Goal: Task Accomplishment & Management: Use online tool/utility

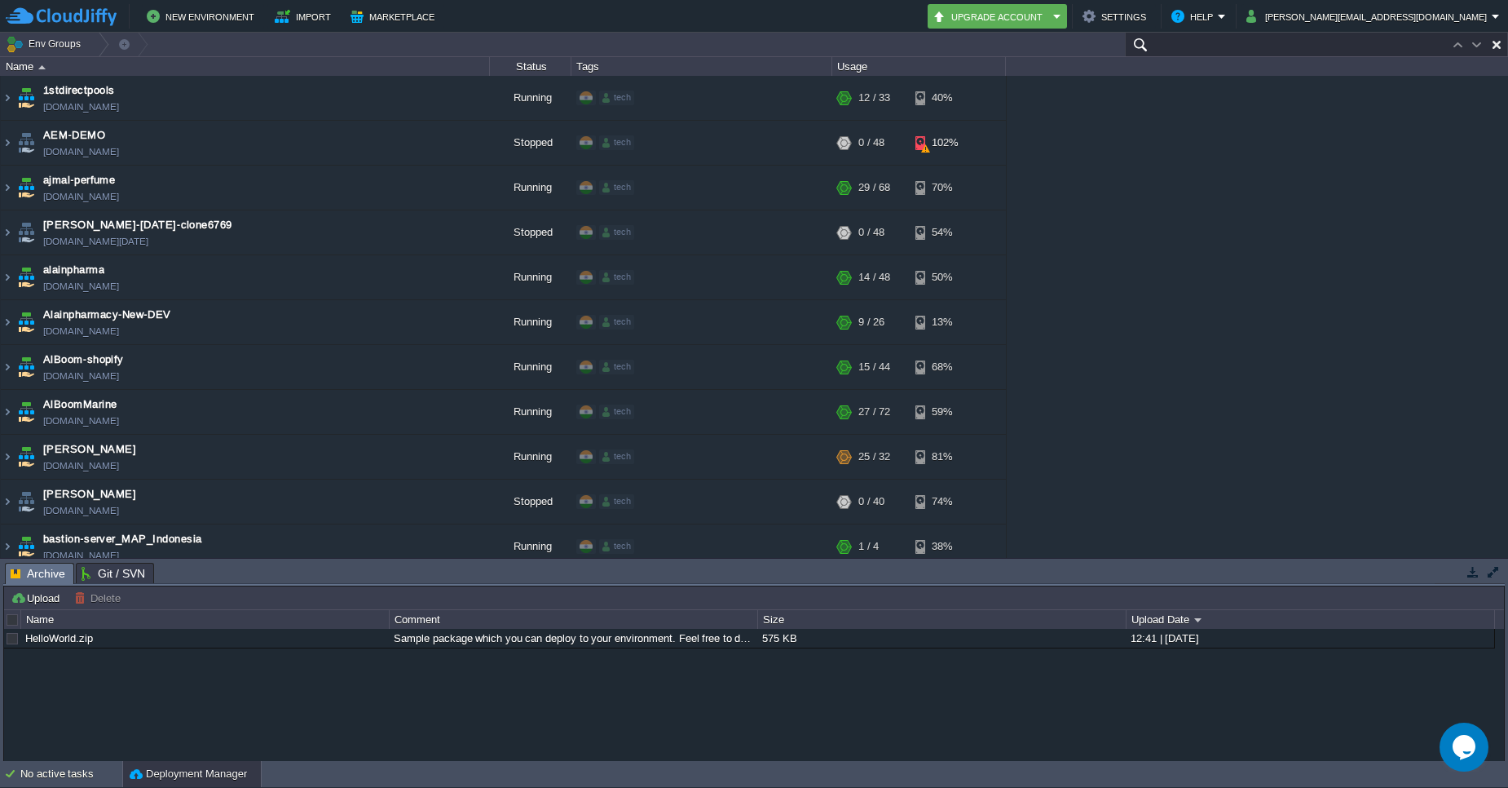
click at [1436, 45] on input "text" at bounding box center [1316, 45] width 383 height 24
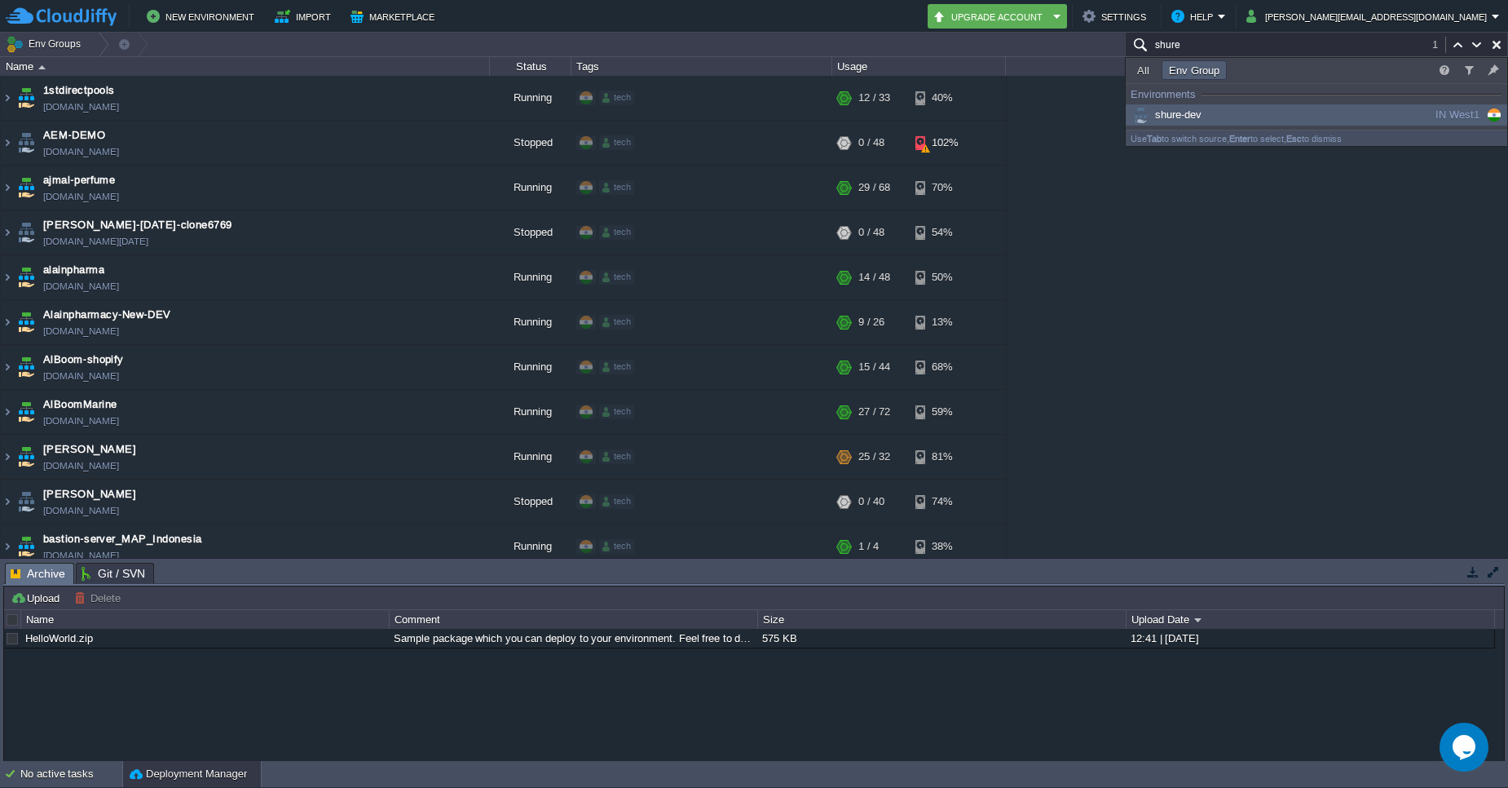
type input "shure"
click at [1322, 112] on div "shure-dev" at bounding box center [1253, 115] width 246 height 18
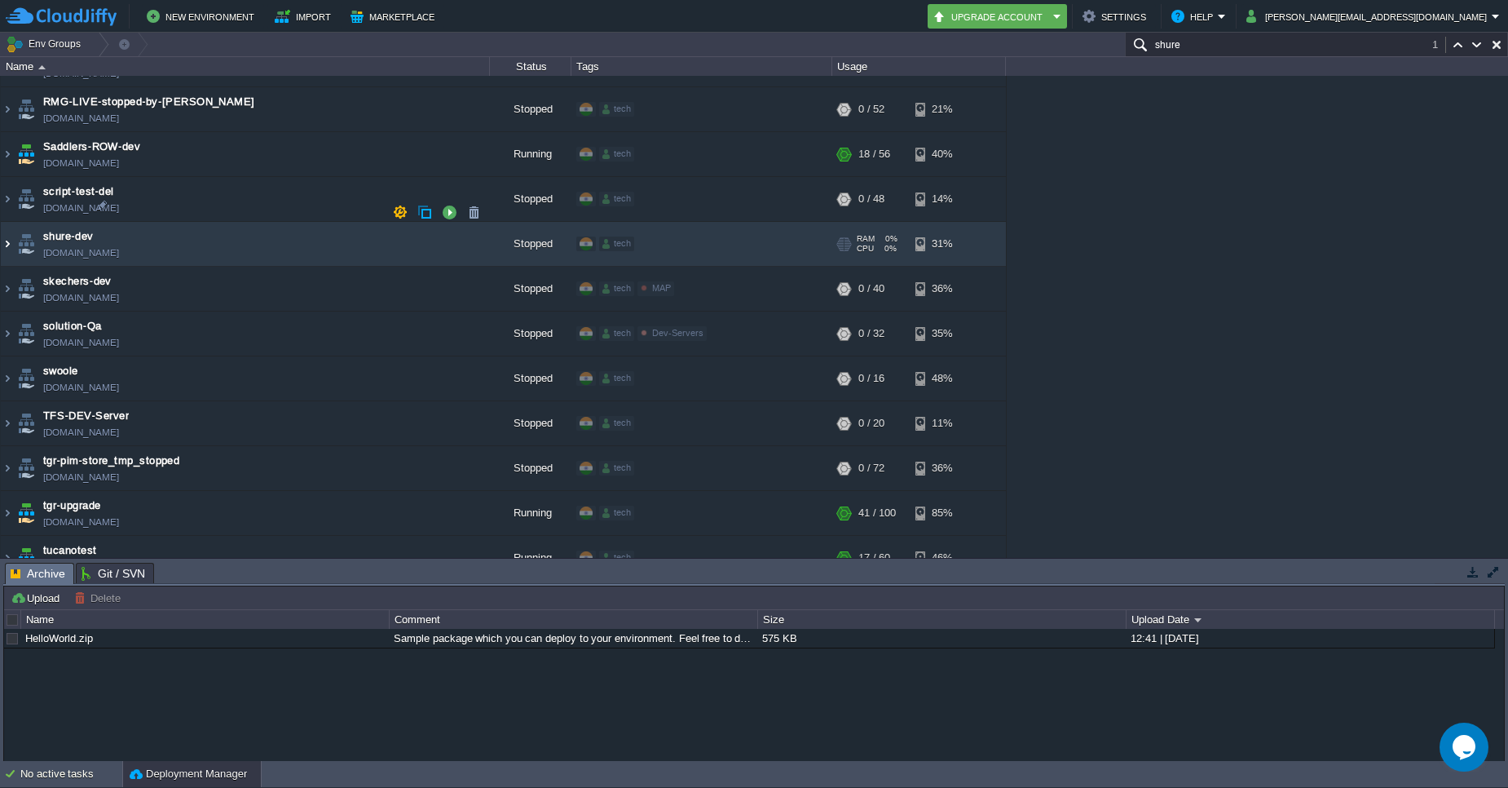
click at [7, 222] on img at bounding box center [7, 244] width 13 height 44
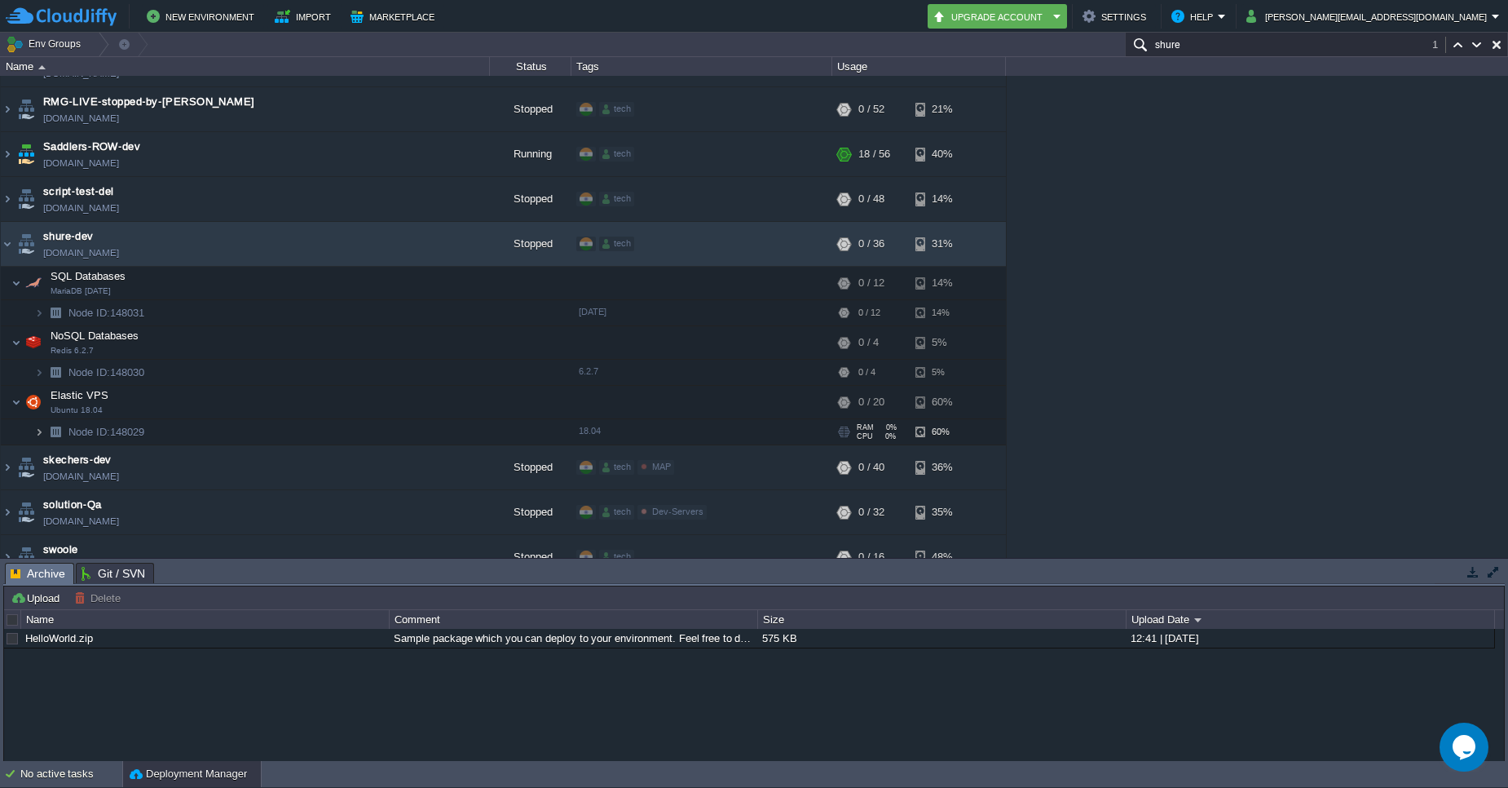
click at [39, 419] on img at bounding box center [39, 431] width 10 height 25
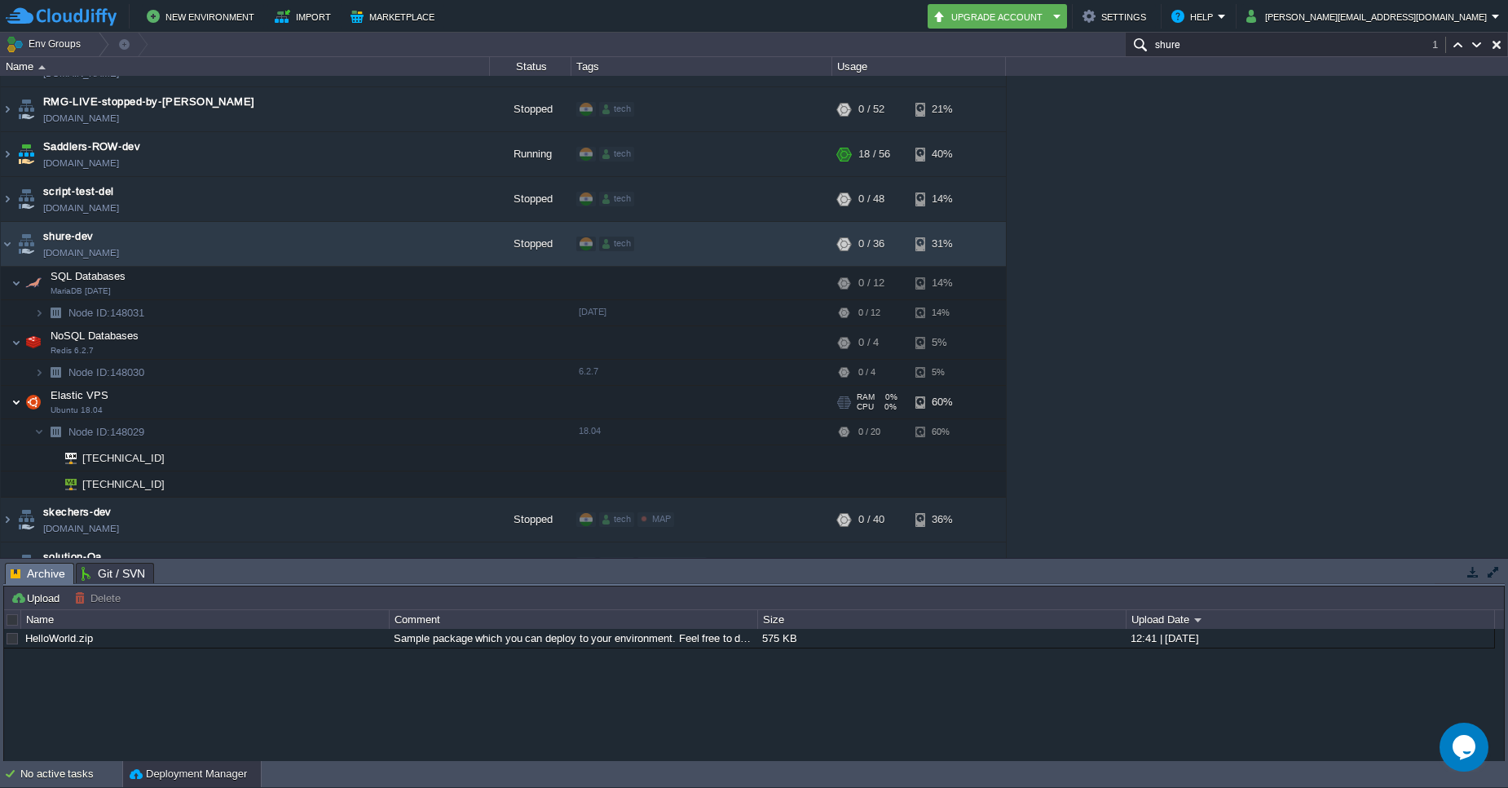
click at [14, 386] on img at bounding box center [16, 402] width 10 height 33
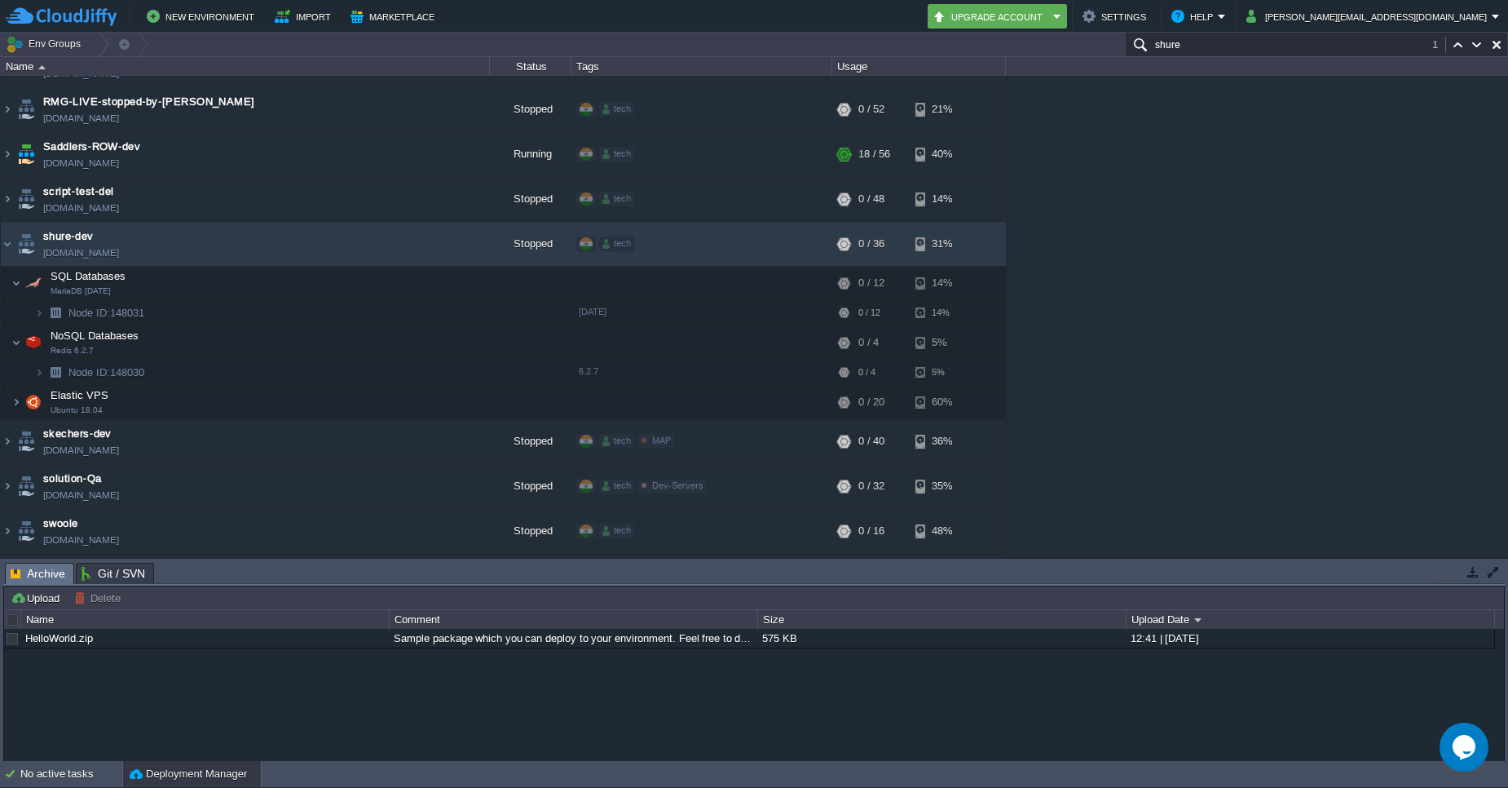
click at [1359, 46] on input "shure" at bounding box center [1316, 45] width 383 height 24
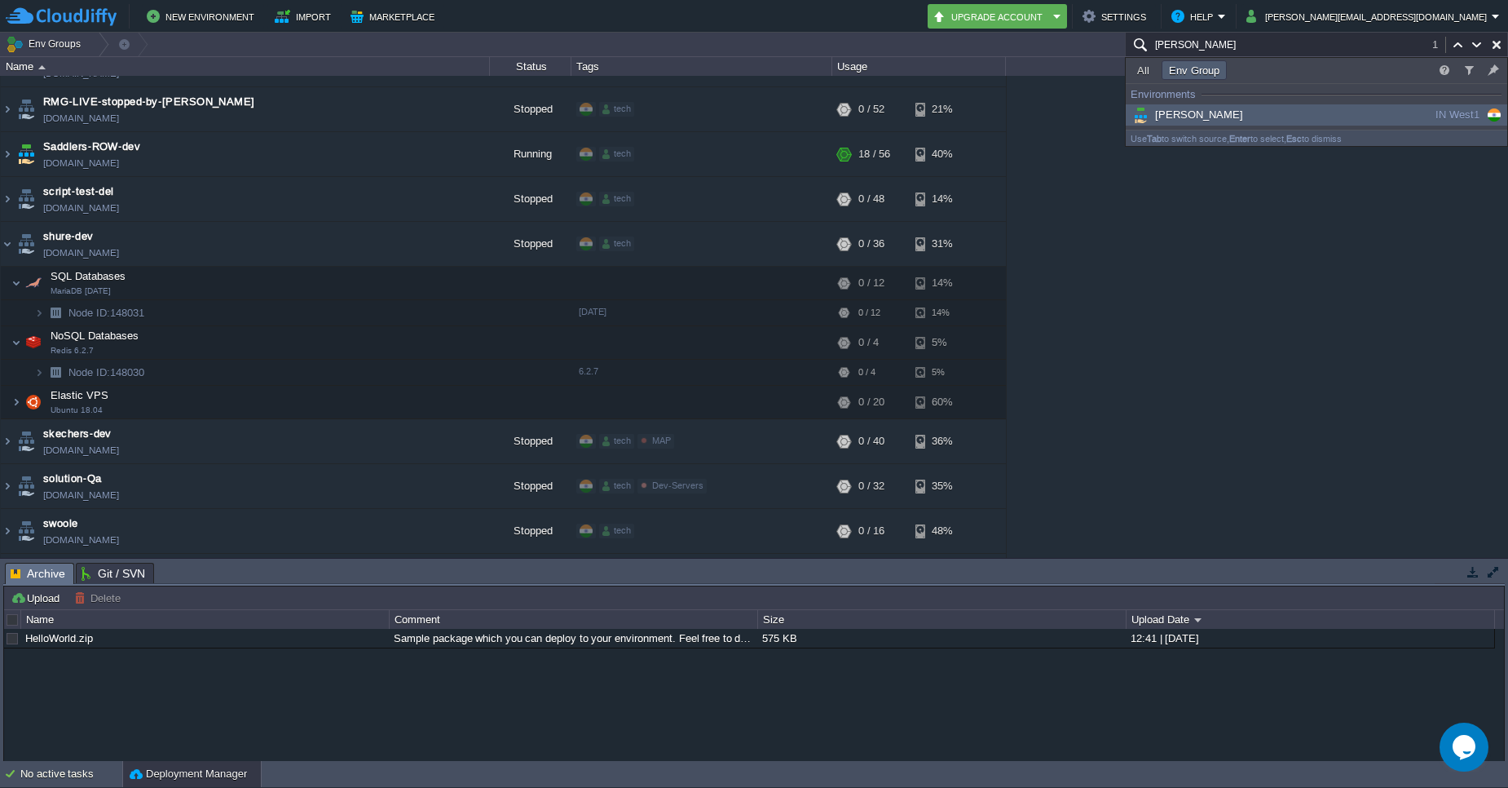
type input "[PERSON_NAME]"
click at [1238, 119] on div "[PERSON_NAME]" at bounding box center [1253, 115] width 246 height 18
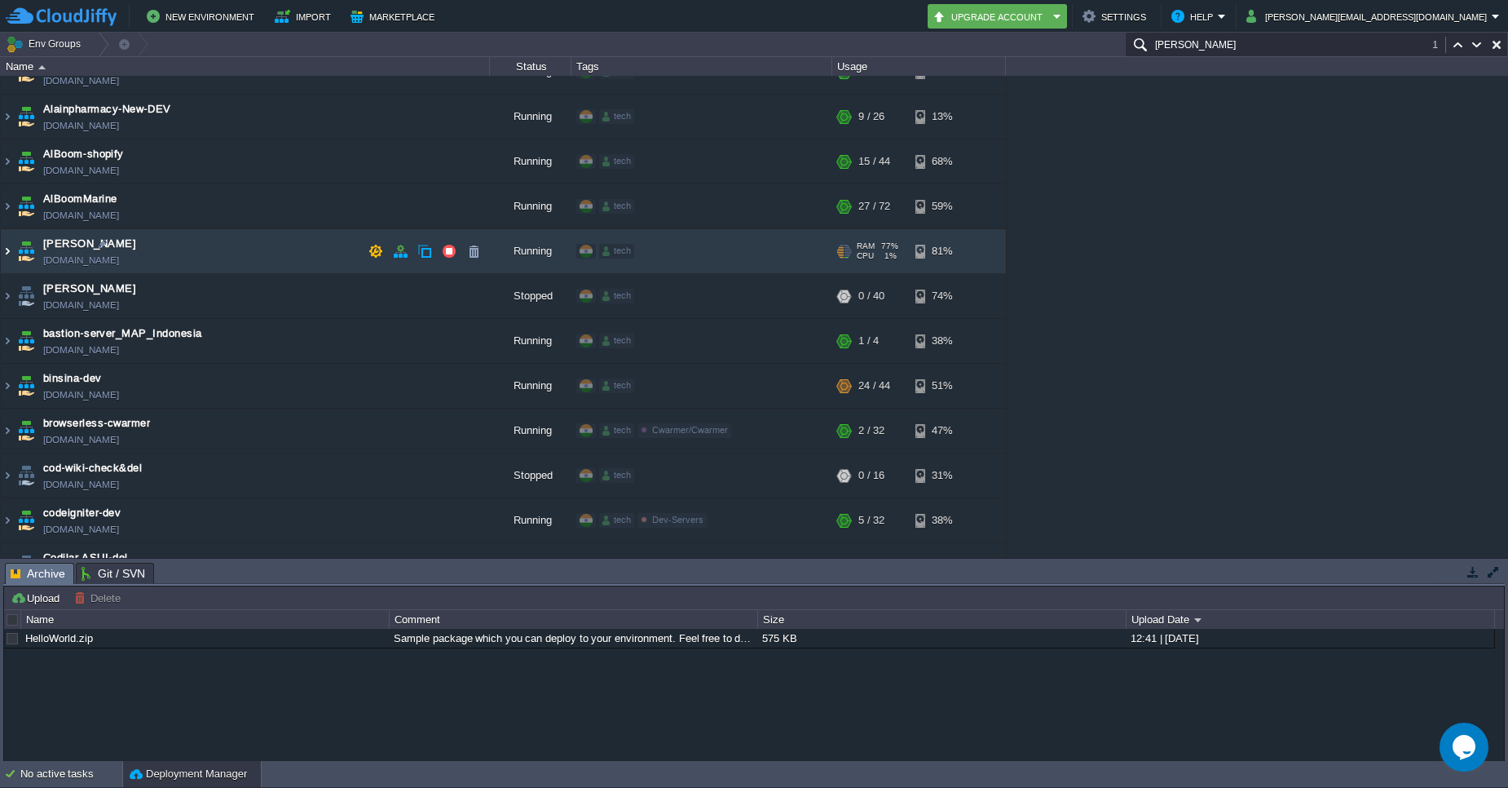
click at [9, 256] on img at bounding box center [7, 251] width 13 height 44
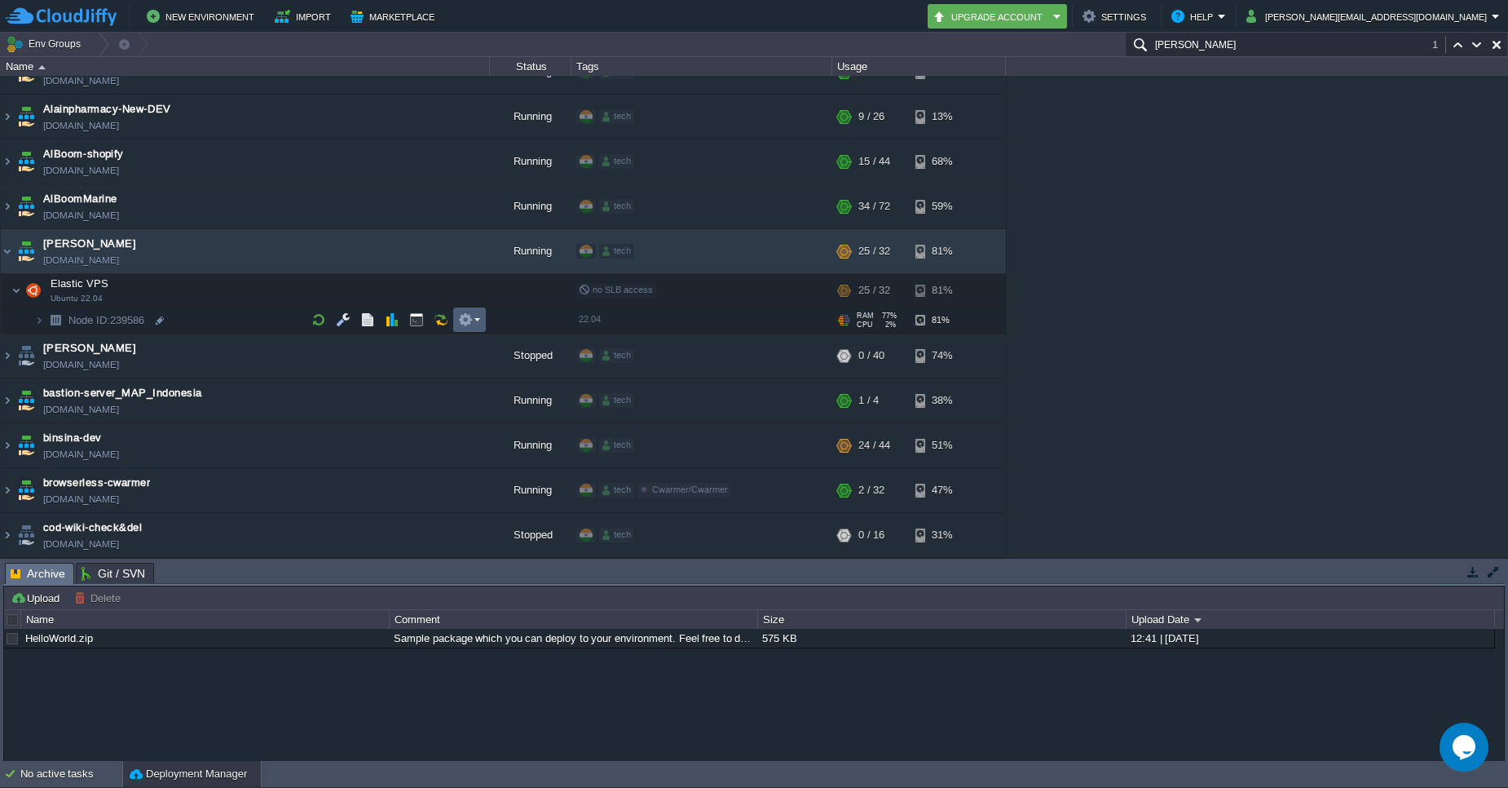
click at [483, 316] on td at bounding box center [469, 319] width 33 height 24
click at [512, 339] on span "SFTP / Direct SSH Access" at bounding box center [543, 344] width 128 height 12
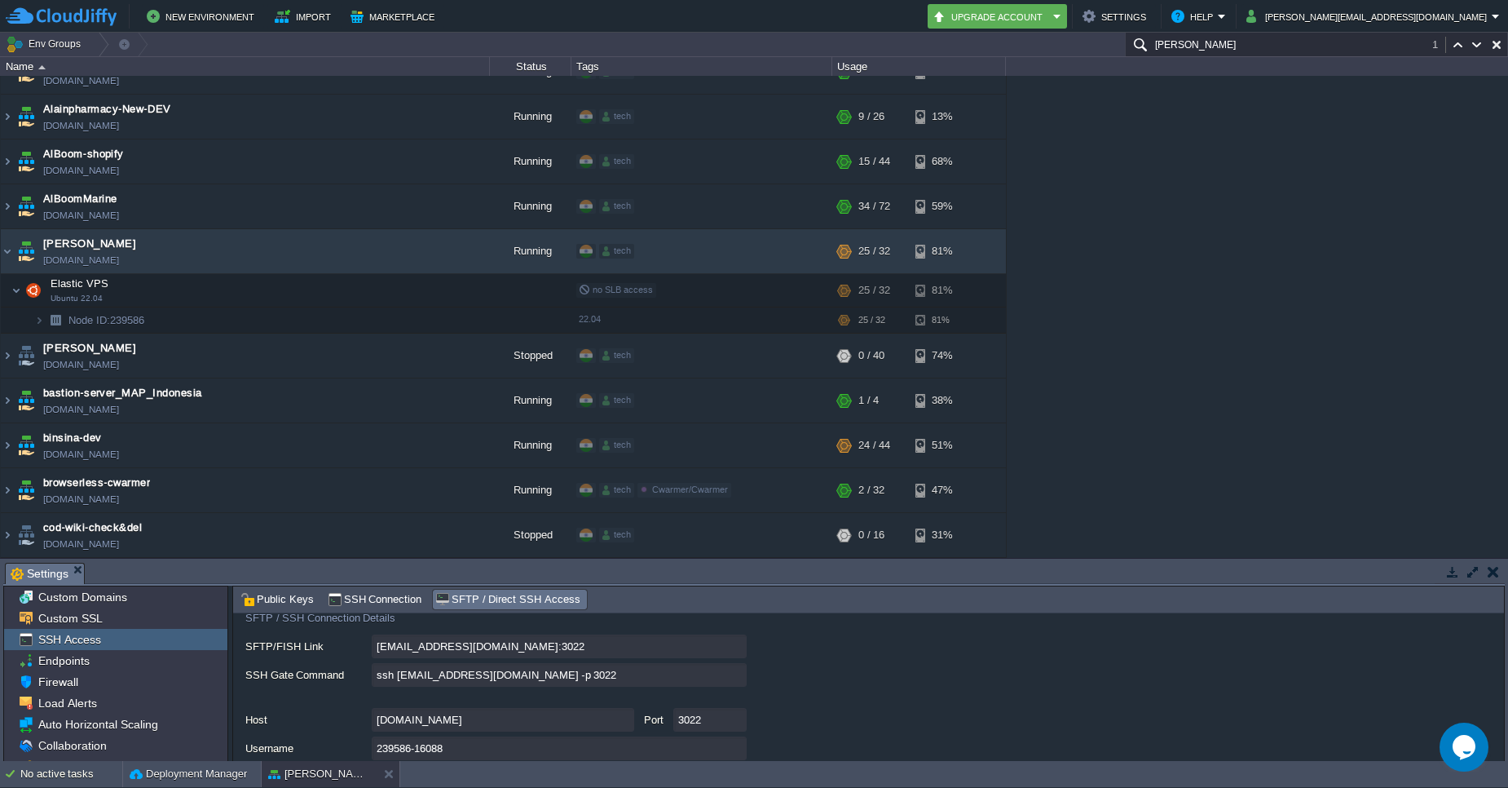
scroll to position [103, 0]
click at [735, 647] on input "[EMAIL_ADDRESS][DOMAIN_NAME]:3022" at bounding box center [559, 650] width 375 height 24
click at [740, 680] on input "ssh [EMAIL_ADDRESS][DOMAIN_NAME] -p 3022" at bounding box center [559, 678] width 375 height 24
type textarea "ssh [EMAIL_ADDRESS][DOMAIN_NAME] -p 3022"
